Goal: Check status: Check status

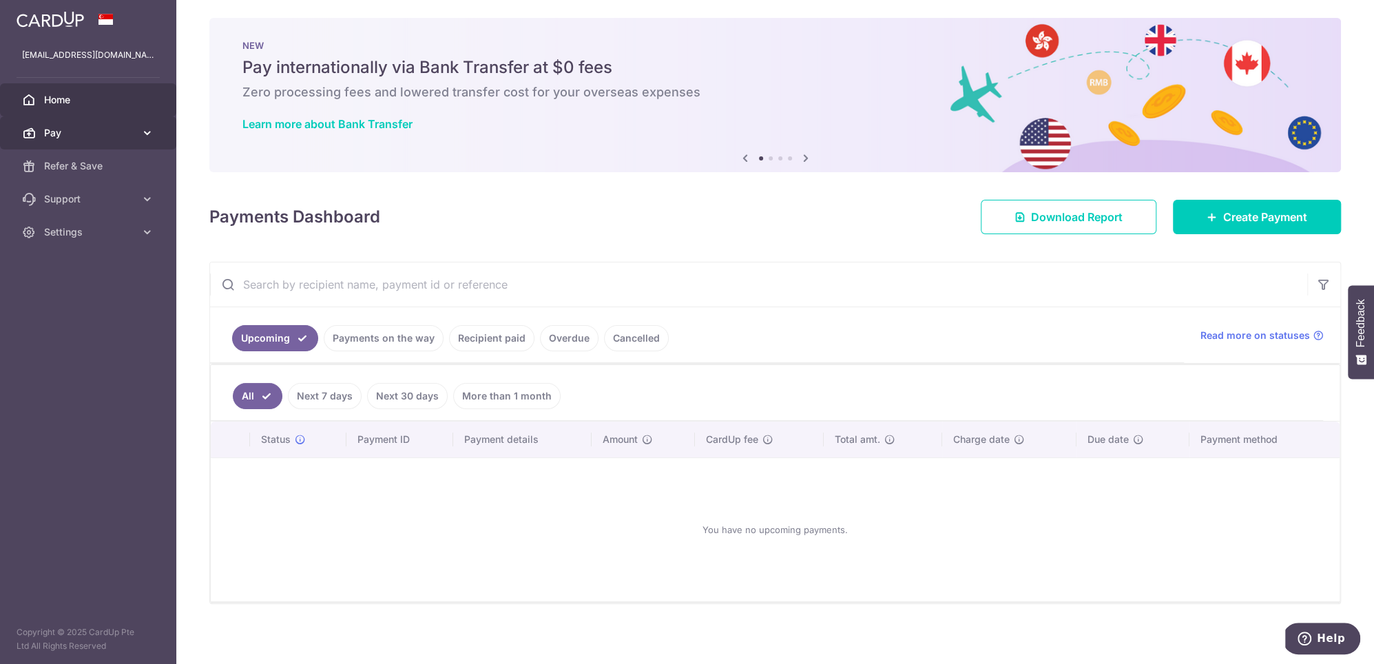
click at [107, 121] on link "Pay" at bounding box center [88, 132] width 176 height 33
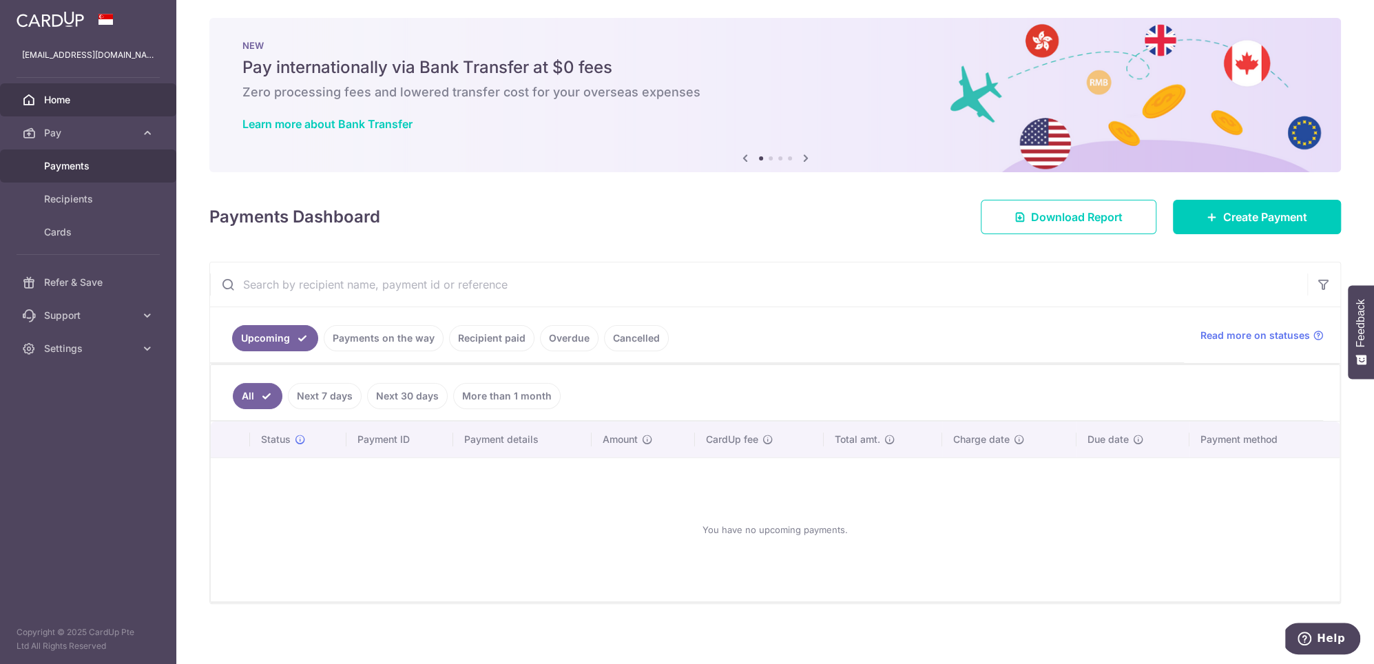
click at [87, 164] on span "Payments" at bounding box center [89, 166] width 91 height 14
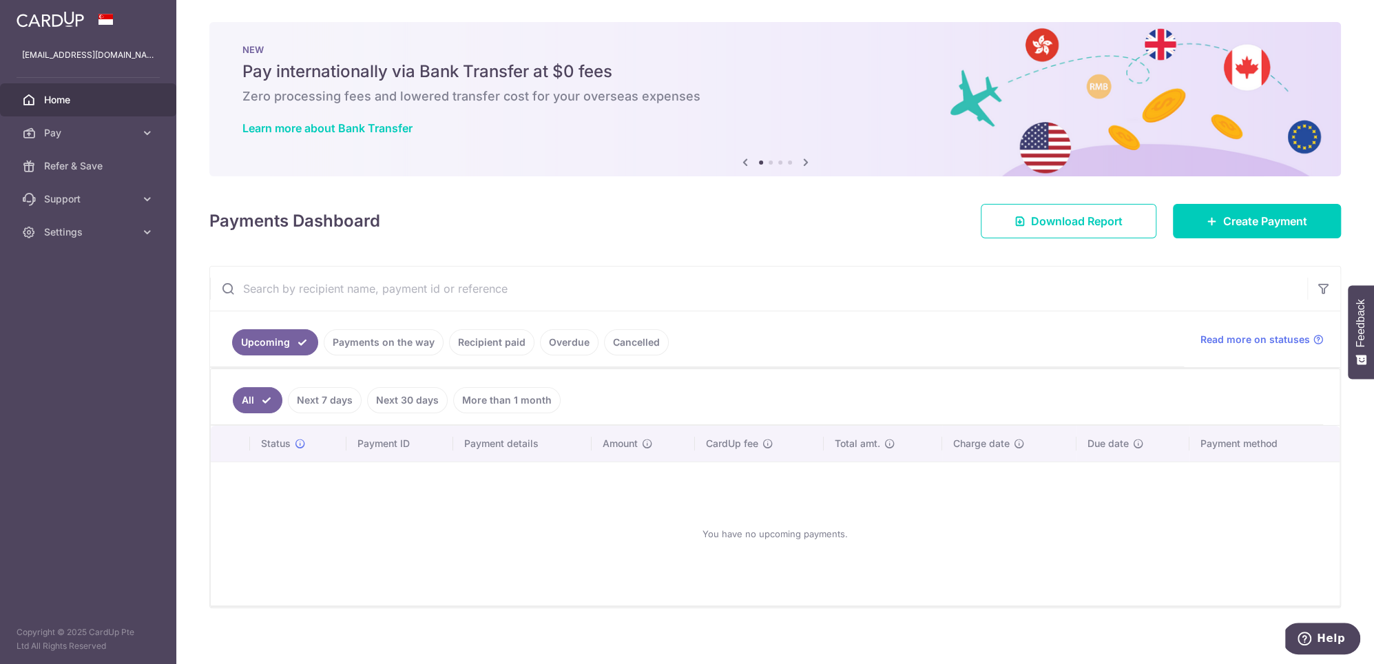
click at [512, 342] on link "Recipient paid" at bounding box center [491, 342] width 85 height 26
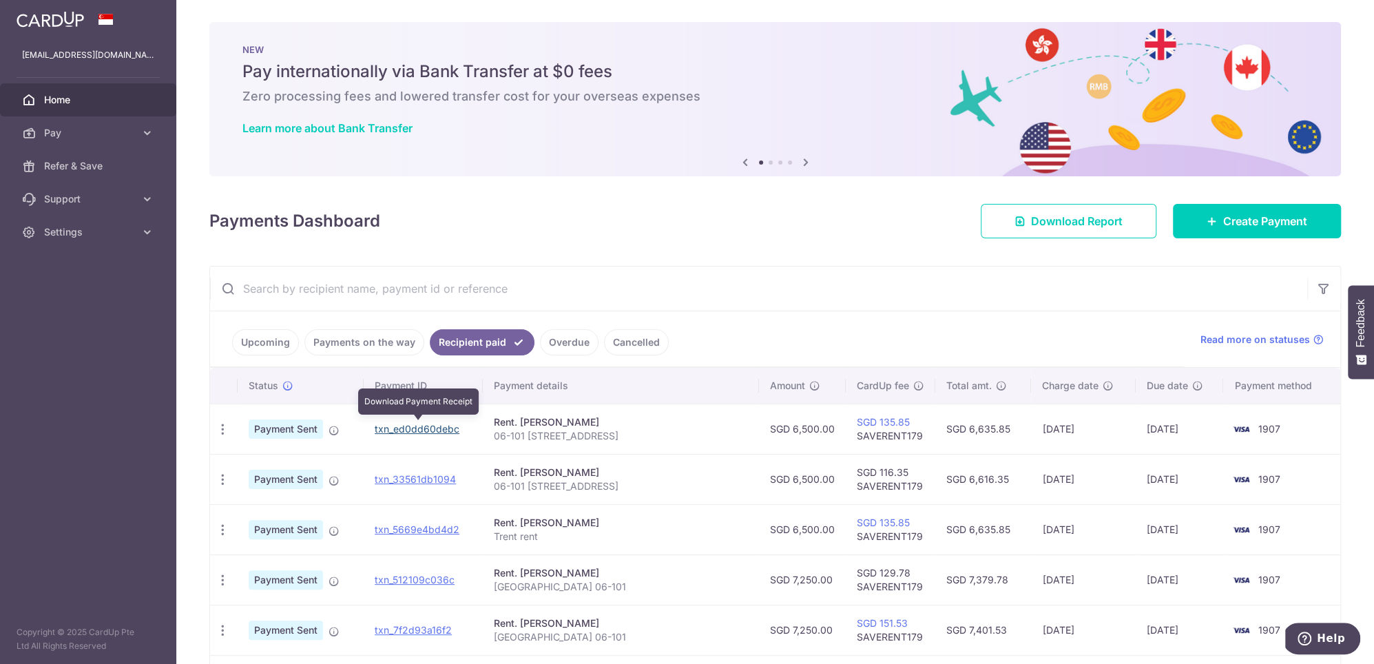
click at [408, 424] on link "txn_ed0dd60debc" at bounding box center [417, 429] width 85 height 12
